Goal: Transaction & Acquisition: Purchase product/service

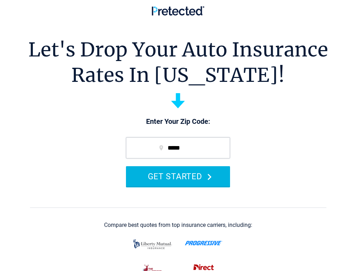
click at [190, 184] on button "GET STARTED" at bounding box center [178, 176] width 104 height 20
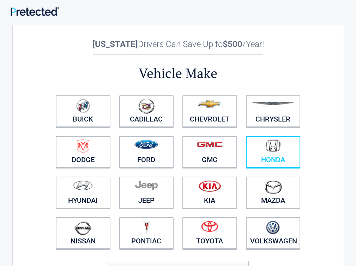
click at [297, 154] on figure at bounding box center [273, 147] width 46 height 16
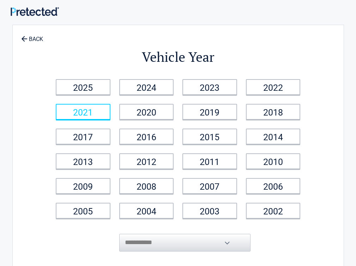
click at [93, 112] on link "2021" at bounding box center [83, 112] width 55 height 16
